Goal: Task Accomplishment & Management: Manage account settings

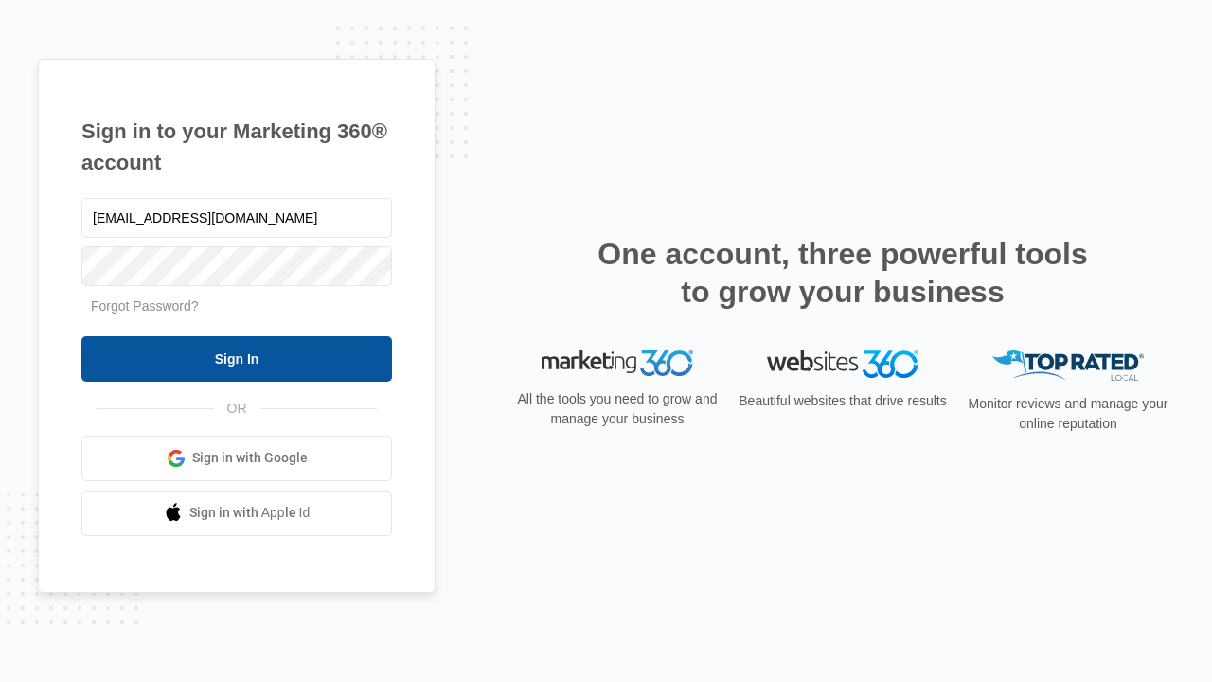
click at [237, 358] on input "Sign In" at bounding box center [236, 358] width 311 height 45
